Goal: Transaction & Acquisition: Purchase product/service

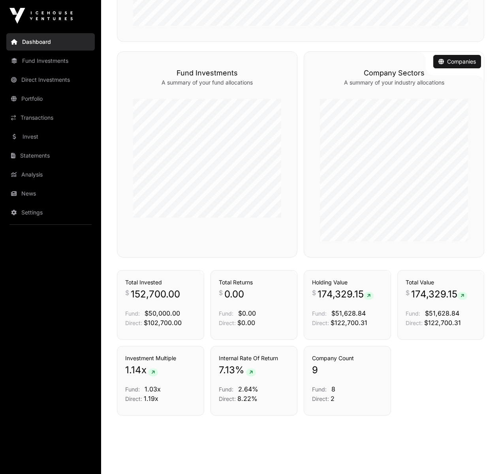
scroll to position [465, 0]
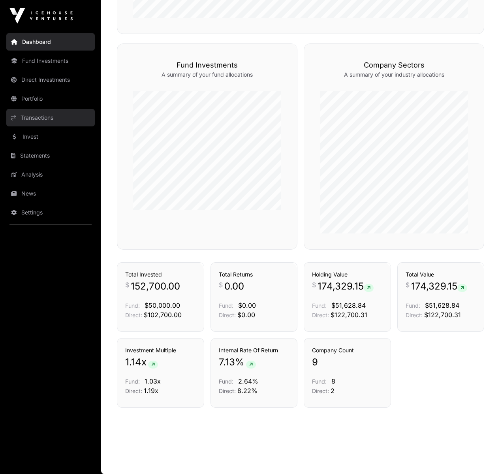
click at [38, 115] on link "Transactions" at bounding box center [50, 117] width 88 height 17
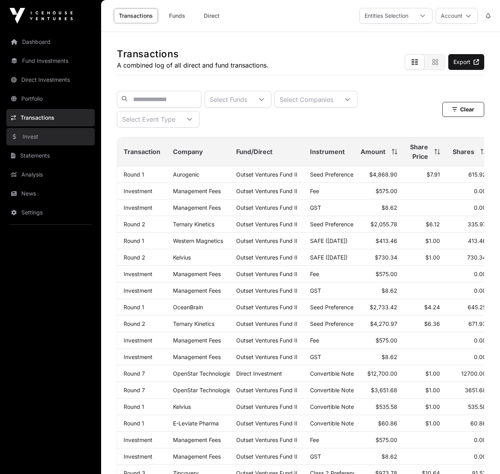
click at [27, 137] on link "Invest" at bounding box center [50, 136] width 88 height 17
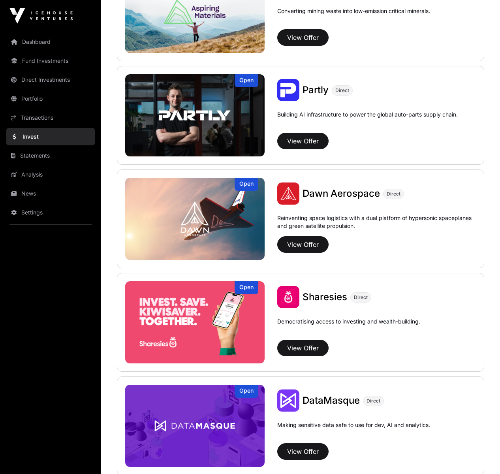
scroll to position [837, 0]
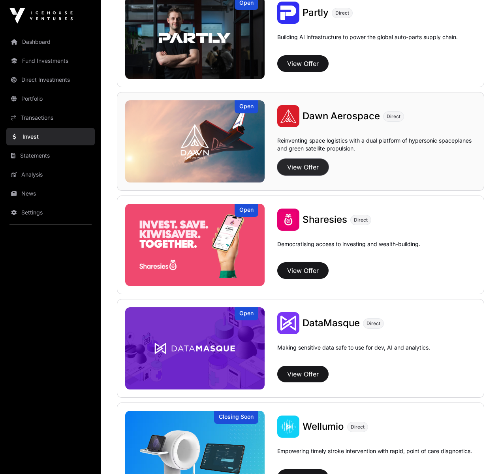
click at [300, 167] on button "View Offer" at bounding box center [302, 167] width 51 height 17
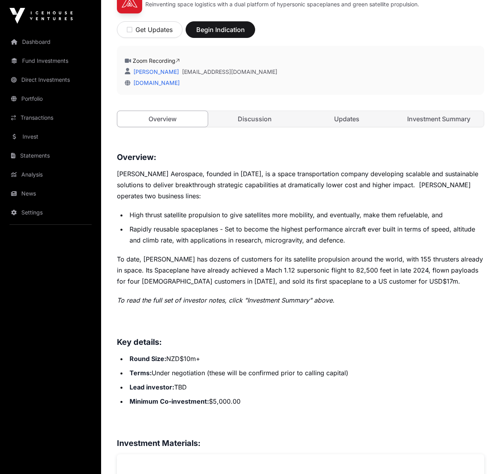
scroll to position [286, 0]
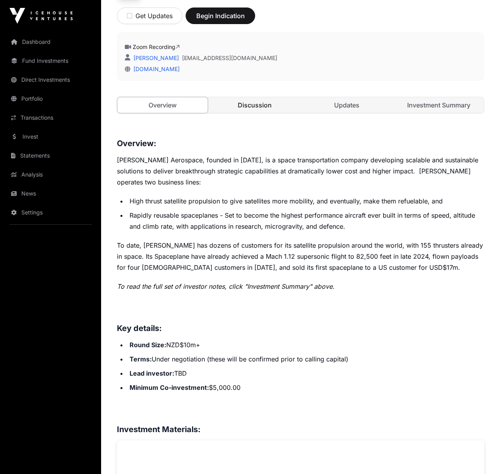
click at [257, 100] on link "Discussion" at bounding box center [254, 105] width 90 height 16
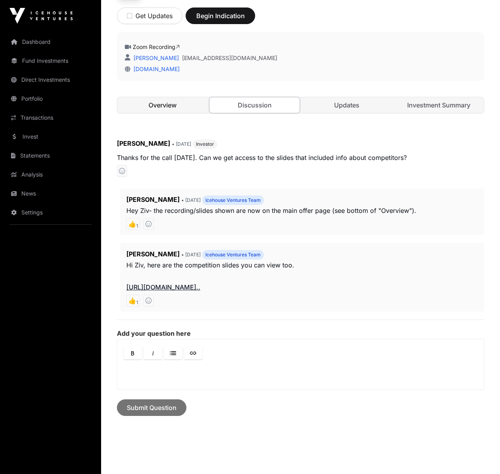
click at [162, 104] on link "Overview" at bounding box center [162, 105] width 90 height 16
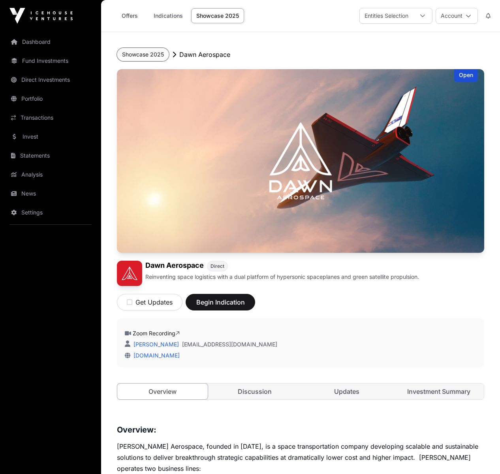
click at [156, 54] on button "Showcase 2025" at bounding box center [143, 54] width 52 height 13
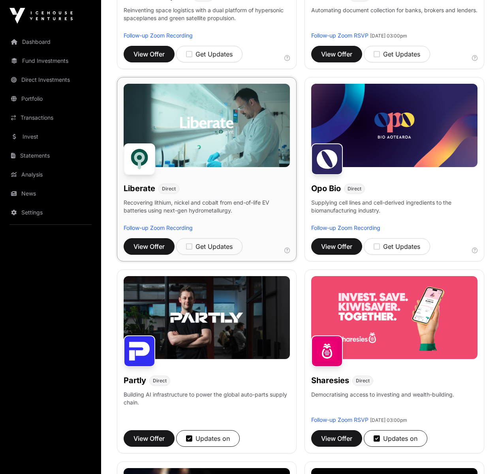
scroll to position [430, 0]
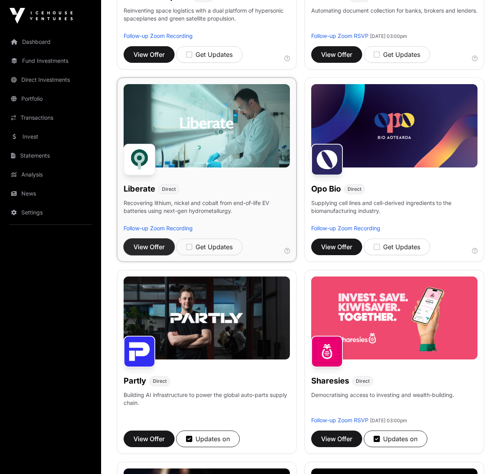
click at [144, 246] on span "View Offer" at bounding box center [148, 246] width 31 height 9
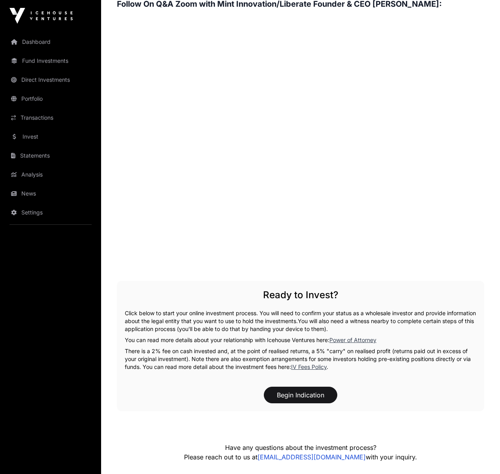
scroll to position [1229, 0]
